Goal: Task Accomplishment & Management: Manage account settings

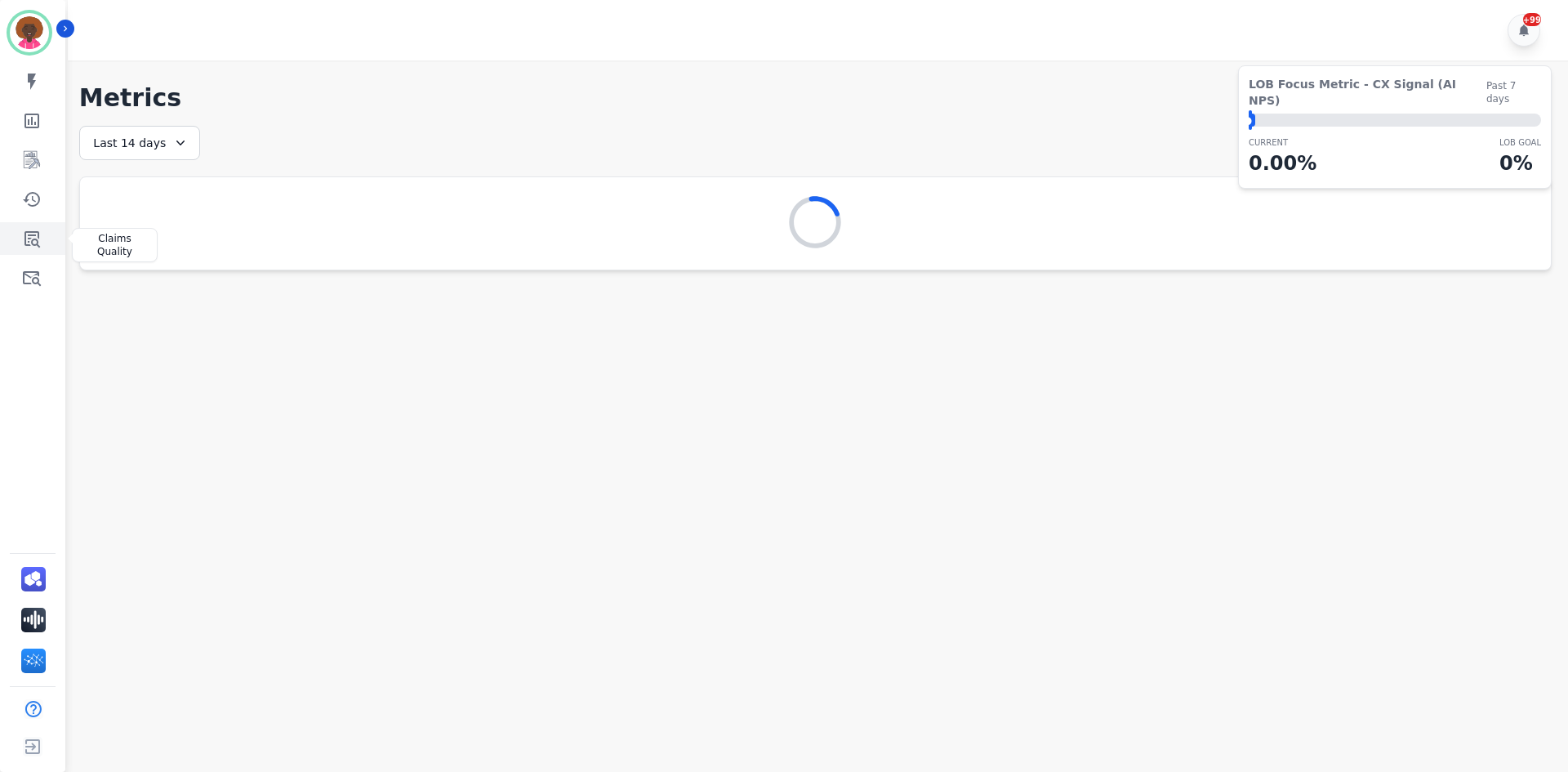
click at [39, 242] on icon "Sidebar" at bounding box center [32, 239] width 20 height 20
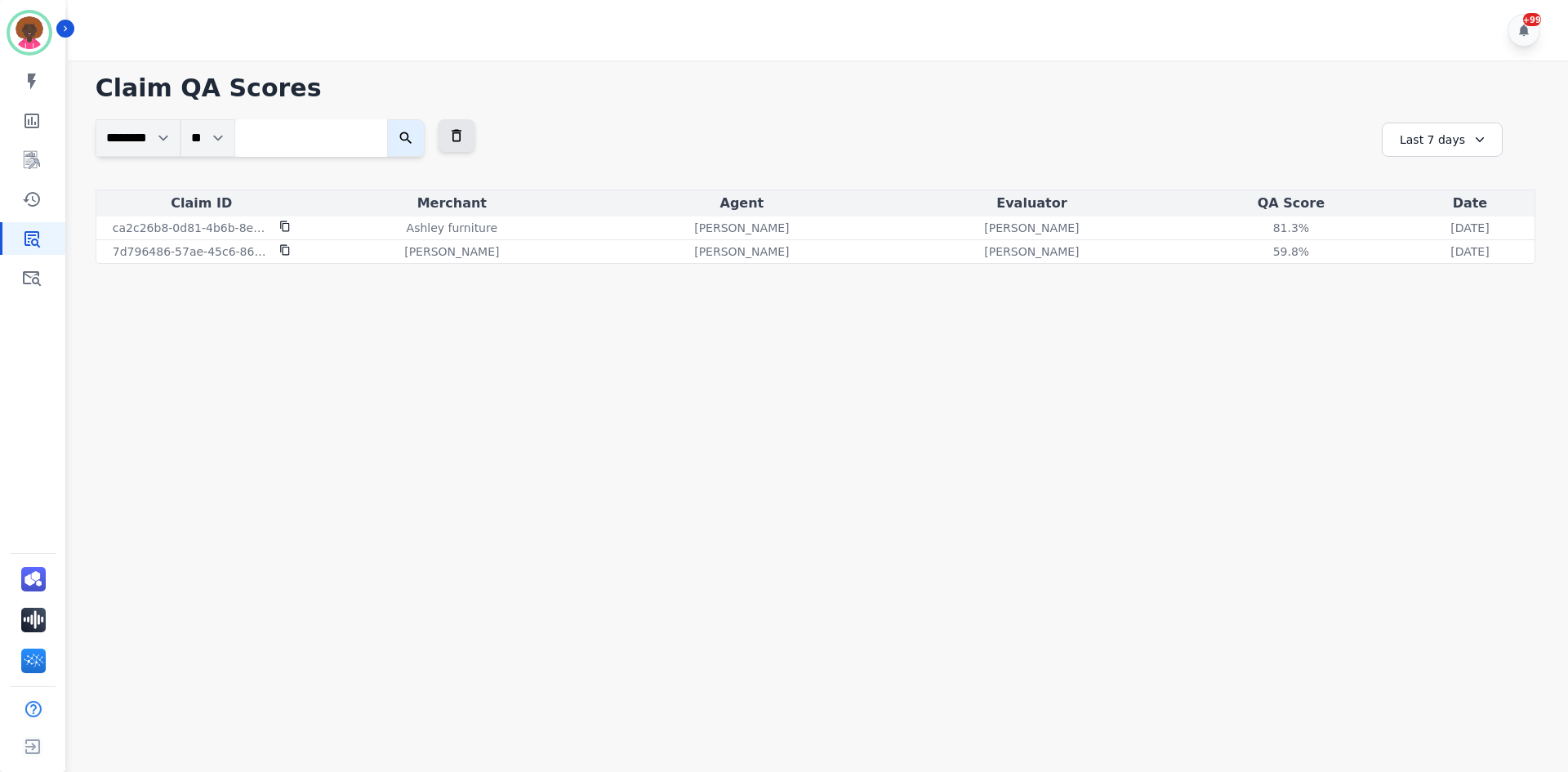
click at [1437, 145] on div "Last 7 days" at bounding box center [1442, 140] width 121 height 35
click at [1444, 267] on ul "Custom [DATE] [DATE] Last 7 days Last 14 days Last 30 days Last 90 days Last 12…" at bounding box center [1452, 257] width 98 height 186
click at [1445, 260] on li "Last 14 days" at bounding box center [1452, 258] width 82 height 17
click at [1468, 135] on div "Last 14 days" at bounding box center [1442, 140] width 121 height 35
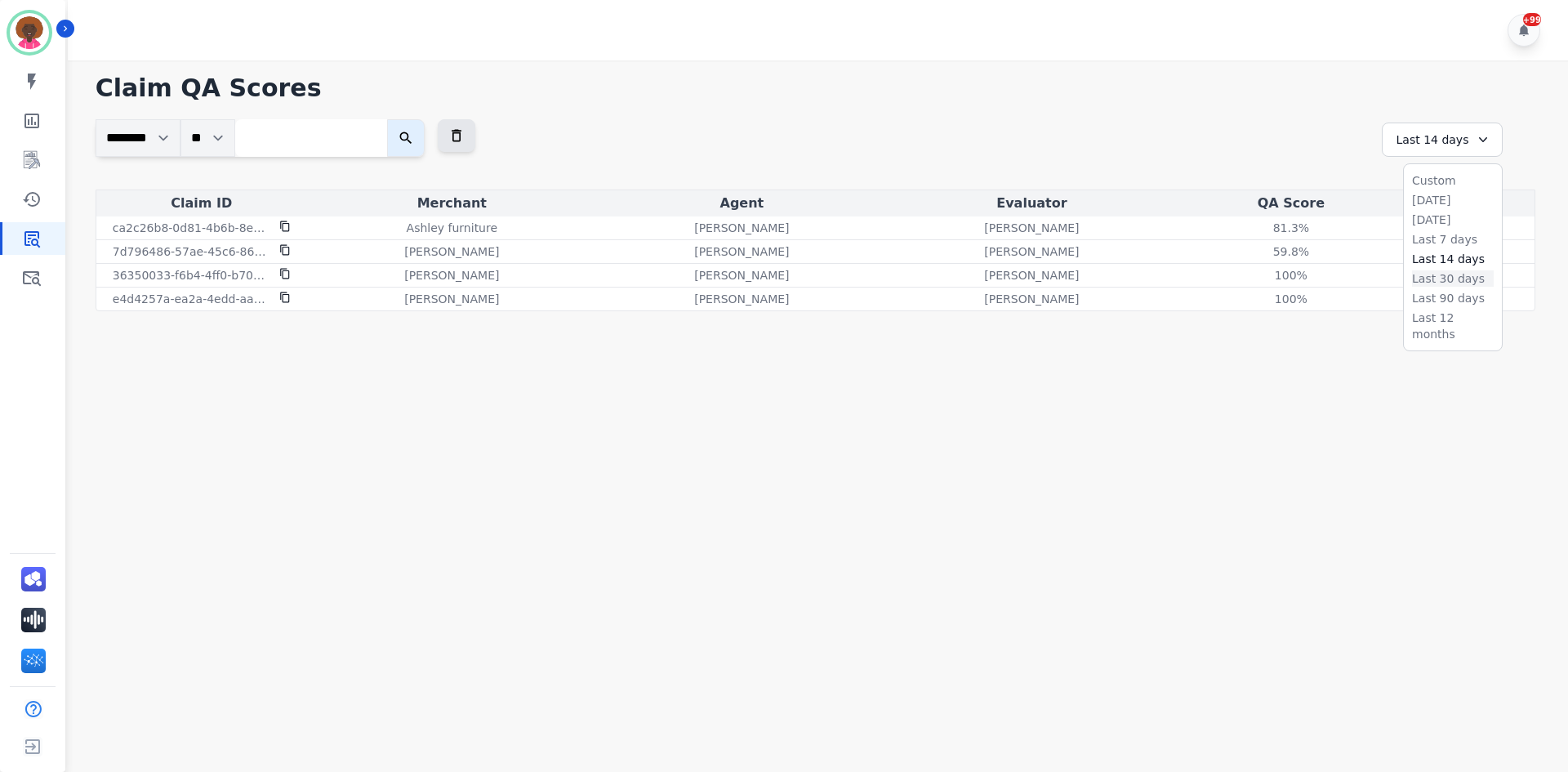
click at [1472, 283] on li "Last 30 days" at bounding box center [1452, 278] width 82 height 17
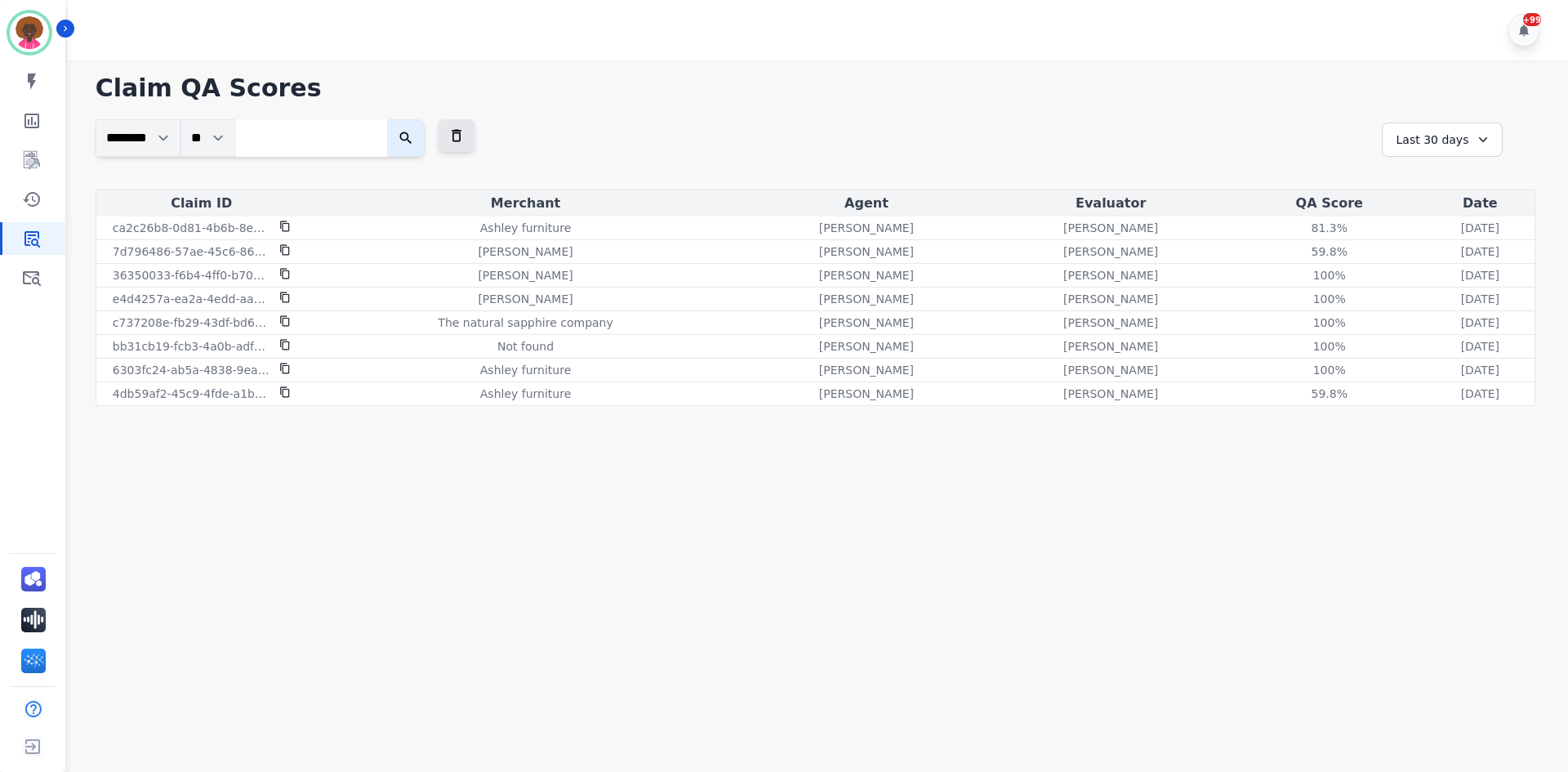
drag, startPoint x: 748, startPoint y: 130, endPoint x: 537, endPoint y: 20, distance: 238.0
click at [748, 130] on div "**********" at bounding box center [816, 154] width 1440 height 70
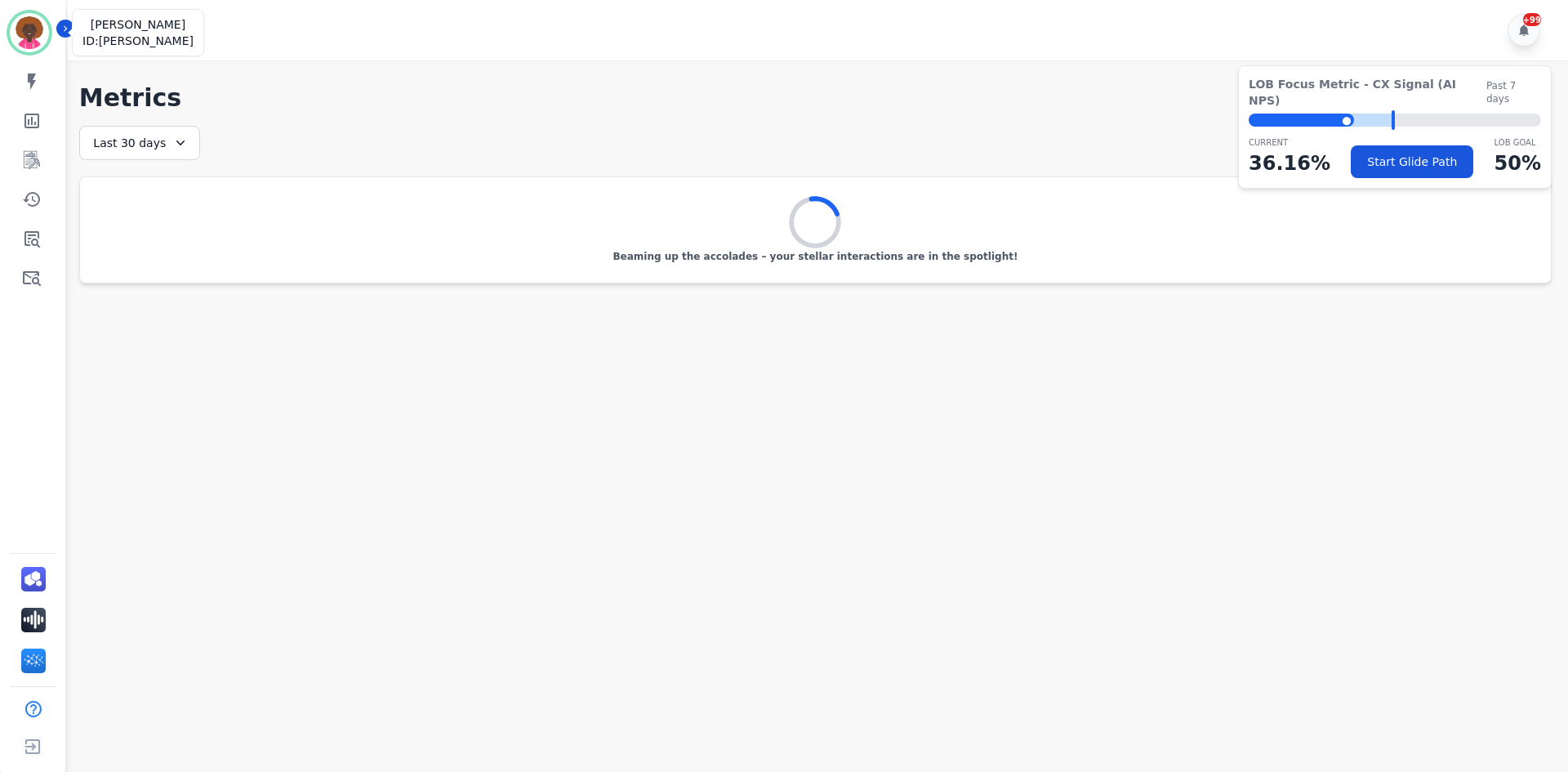
click at [39, 33] on img "Sidebar" at bounding box center [30, 33] width 40 height 40
